Goal: Learn about a topic: Learn about a topic

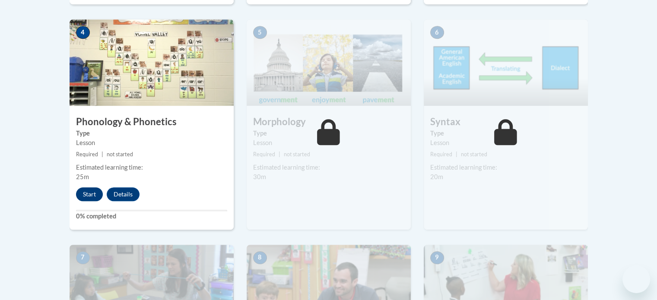
scroll to position [522, 0]
click at [91, 197] on button "Start" at bounding box center [89, 195] width 27 height 14
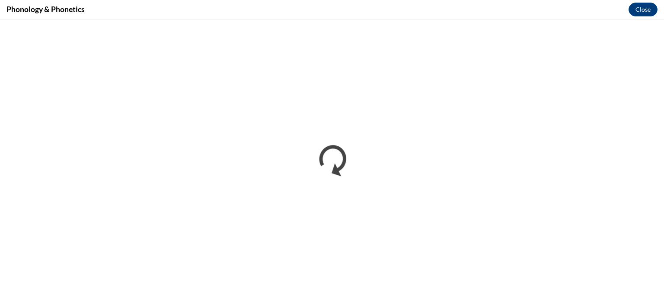
scroll to position [0, 0]
